Goal: Task Accomplishment & Management: Manage account settings

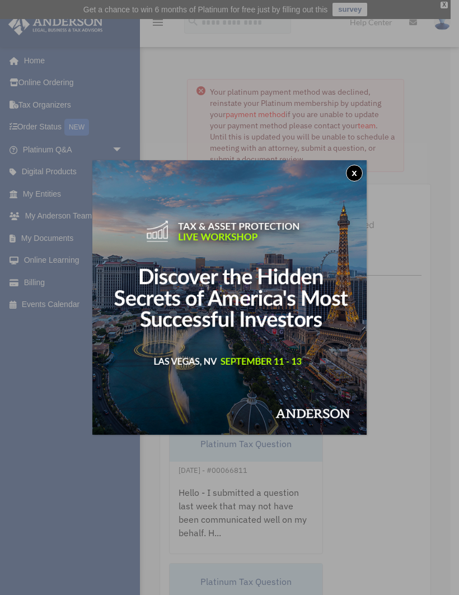
click at [355, 173] on button "x" at bounding box center [354, 173] width 17 height 17
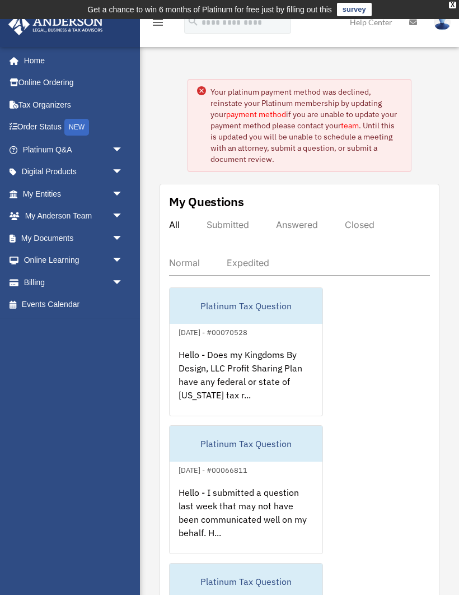
click at [38, 281] on link "Billing arrow_drop_down" at bounding box center [74, 282] width 132 height 22
click at [112, 278] on span "arrow_drop_down" at bounding box center [123, 282] width 22 height 23
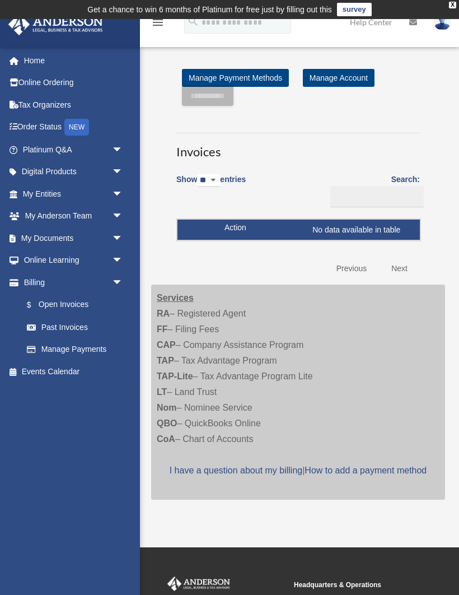
click at [92, 347] on link "Manage Payments" at bounding box center [75, 349] width 119 height 22
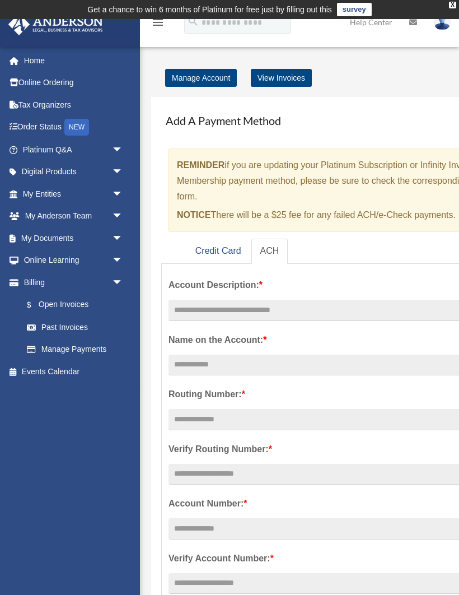
scroll to position [0, 11]
click at [39, 62] on link "Home" at bounding box center [74, 60] width 132 height 22
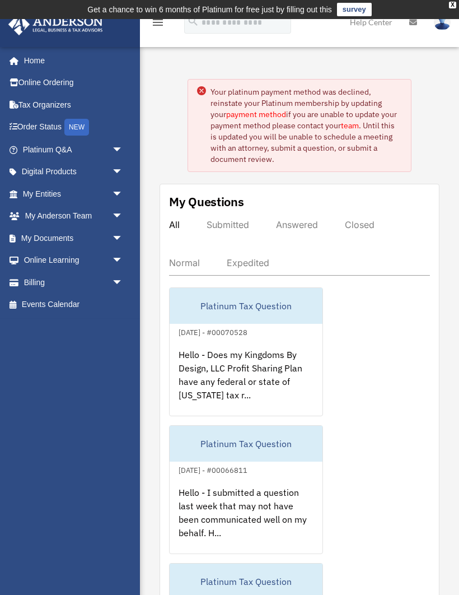
click at [47, 61] on link "Home" at bounding box center [71, 60] width 127 height 22
click at [36, 64] on link "Home" at bounding box center [71, 60] width 127 height 22
click at [452, 8] on td "Get a chance to win 6 months of Platinum for free just by filling out this surv…" at bounding box center [229, 9] width 459 height 19
click at [452, 2] on div "X" at bounding box center [452, 5] width 7 height 7
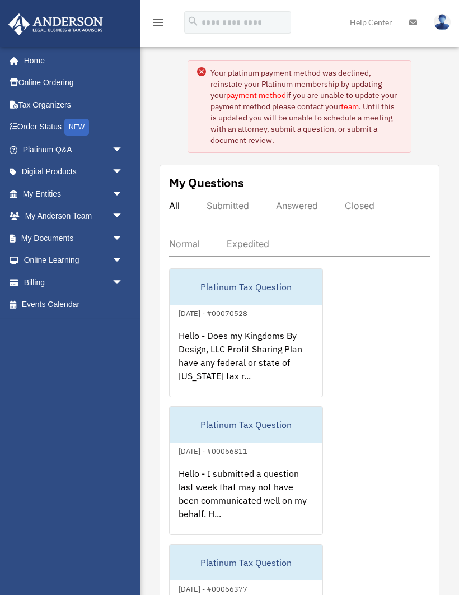
click at [370, 21] on link "Help Center" at bounding box center [371, 22] width 59 height 44
click at [377, 27] on link "Help Center" at bounding box center [371, 22] width 59 height 44
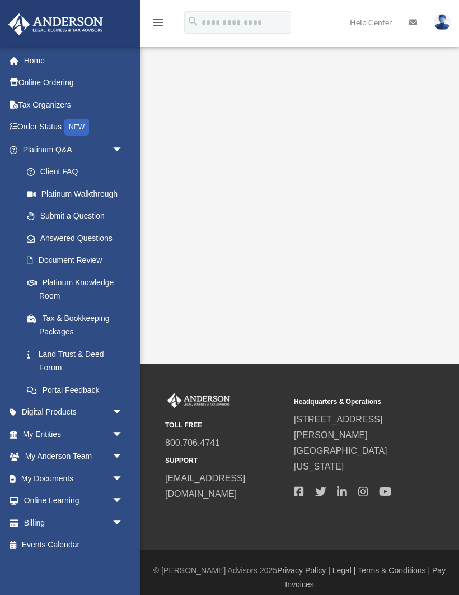
click at [311, 589] on footer "© Anderson Advisors 2025 Privacy Policy | Legal | Terms & Conditions | Pay Invo…" at bounding box center [229, 576] width 459 height 55
click at [38, 517] on link "Billing arrow_drop_down" at bounding box center [74, 522] width 132 height 22
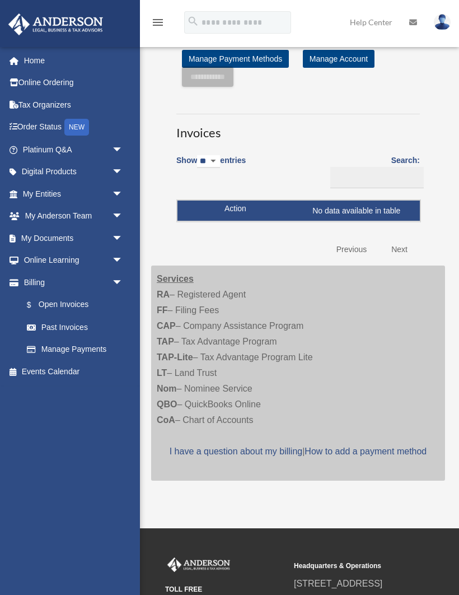
click at [78, 323] on link "Past Invoices" at bounding box center [75, 327] width 119 height 22
